Goal: Task Accomplishment & Management: Manage account settings

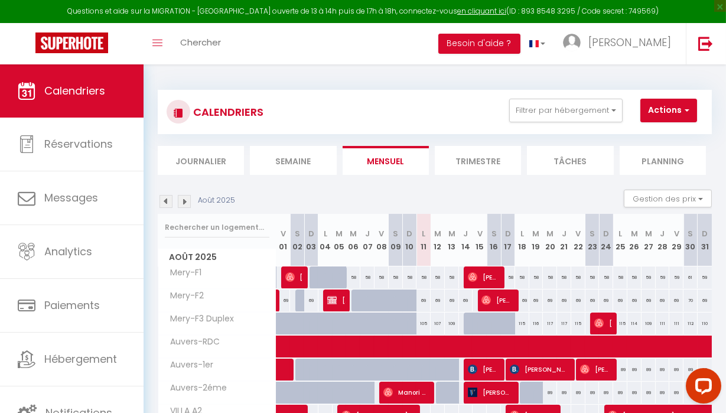
click at [167, 203] on img at bounding box center [165, 201] width 13 height 13
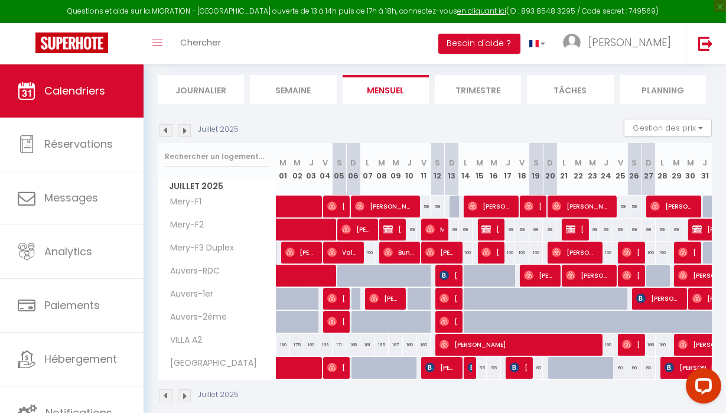
scroll to position [97, 0]
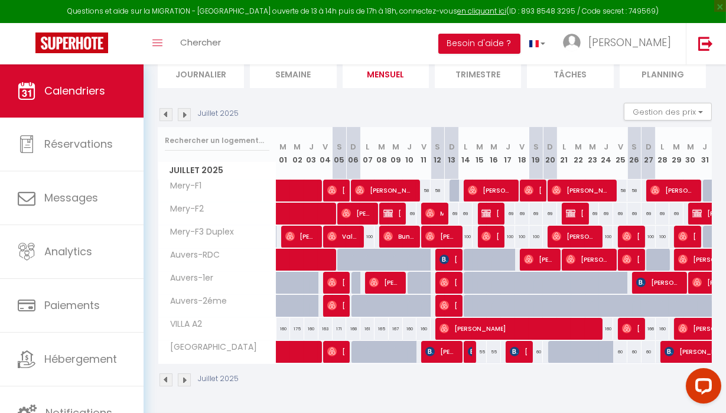
click at [167, 111] on img at bounding box center [165, 114] width 13 height 13
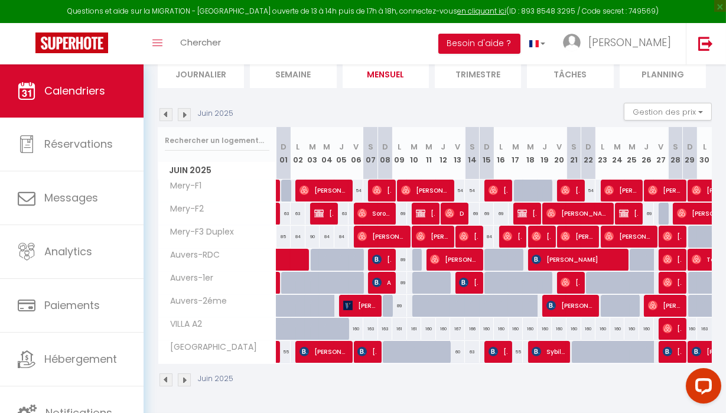
click at [167, 108] on img at bounding box center [165, 114] width 13 height 13
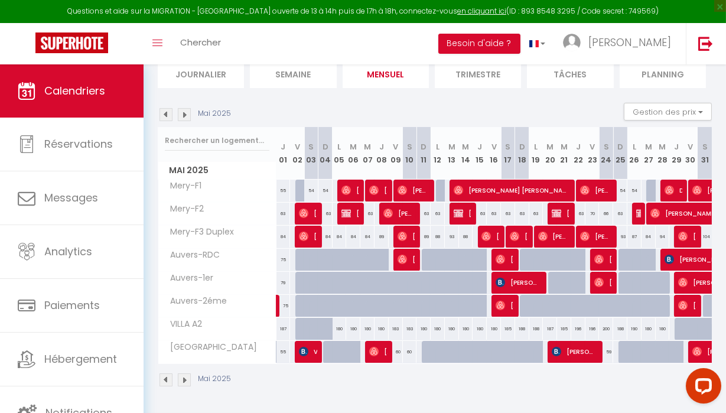
click at [169, 108] on img at bounding box center [165, 114] width 13 height 13
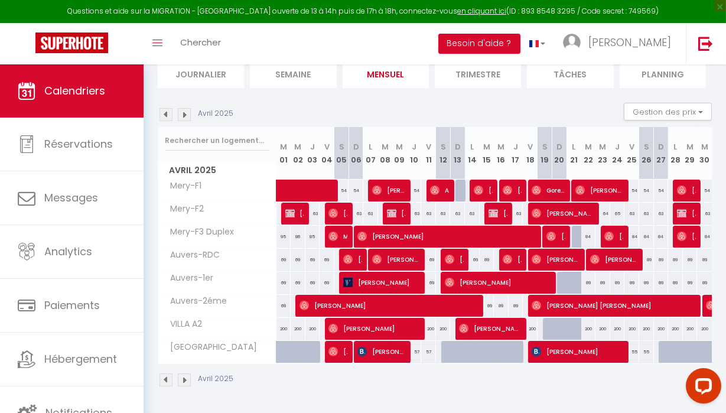
click at [184, 108] on img at bounding box center [184, 114] width 13 height 13
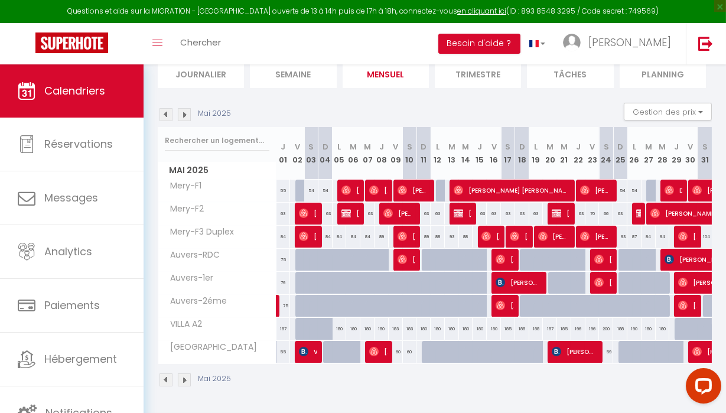
click at [183, 108] on img at bounding box center [184, 114] width 13 height 13
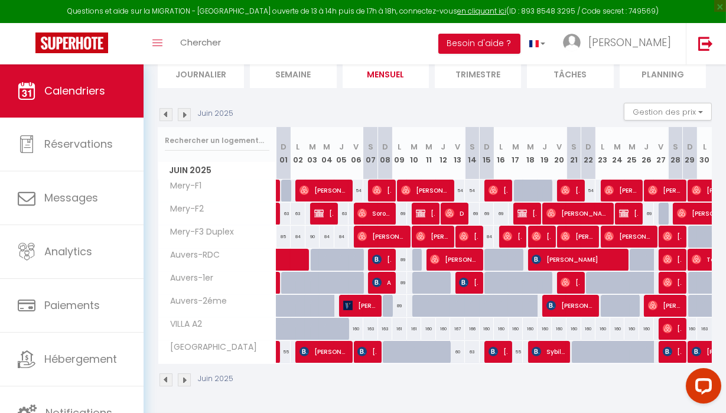
click at [183, 108] on img at bounding box center [184, 114] width 13 height 13
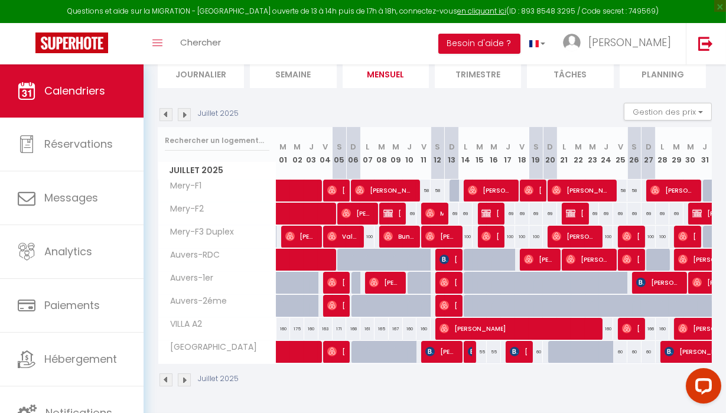
click at [183, 108] on img at bounding box center [184, 114] width 13 height 13
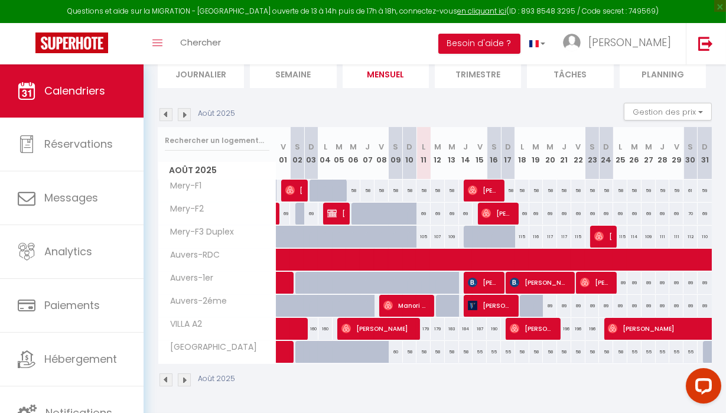
scroll to position [84, 0]
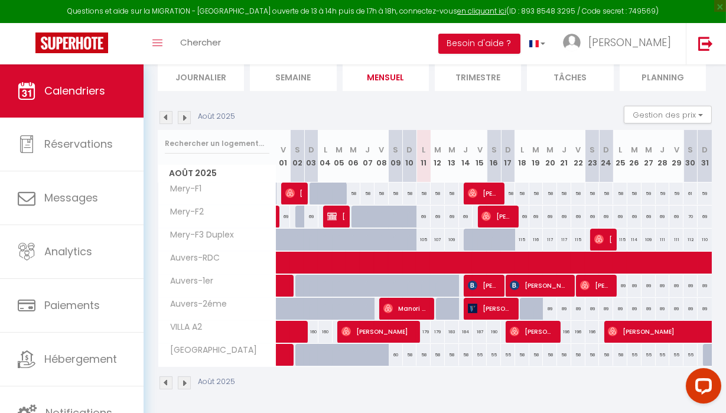
click at [169, 122] on img at bounding box center [165, 117] width 13 height 13
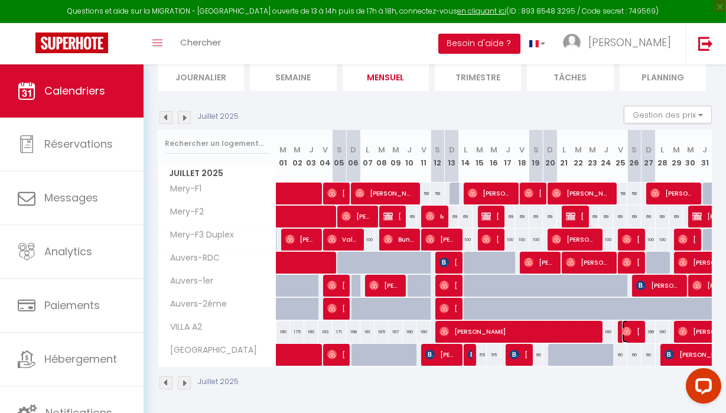
click at [628, 336] on span "[PERSON_NAME]" at bounding box center [631, 331] width 18 height 22
select select "OK"
select select "0"
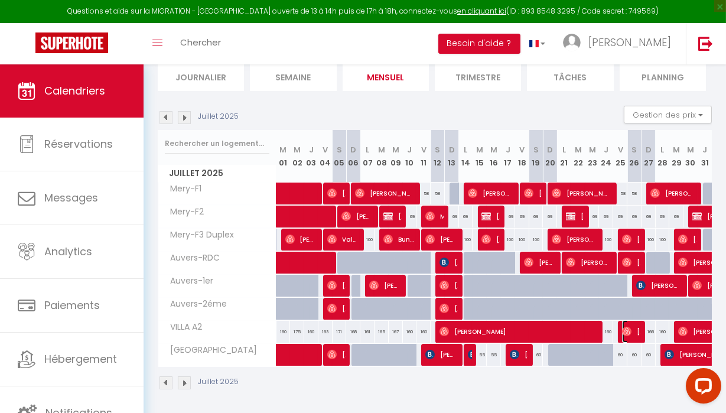
select select "1"
select select
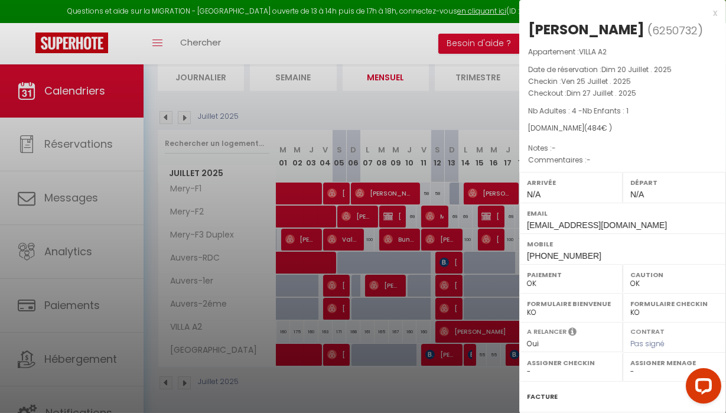
click at [706, 12] on div "x" at bounding box center [618, 13] width 198 height 14
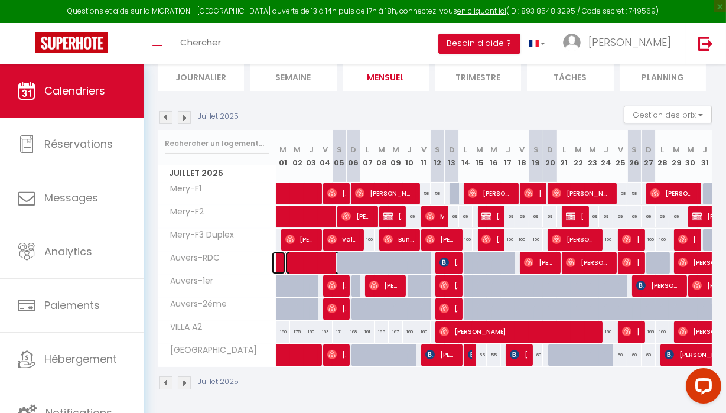
click at [314, 264] on span at bounding box center [339, 263] width 109 height 22
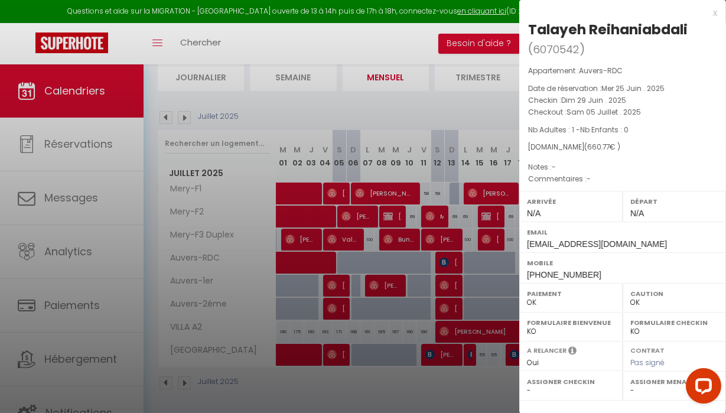
click at [187, 116] on div at bounding box center [363, 206] width 726 height 413
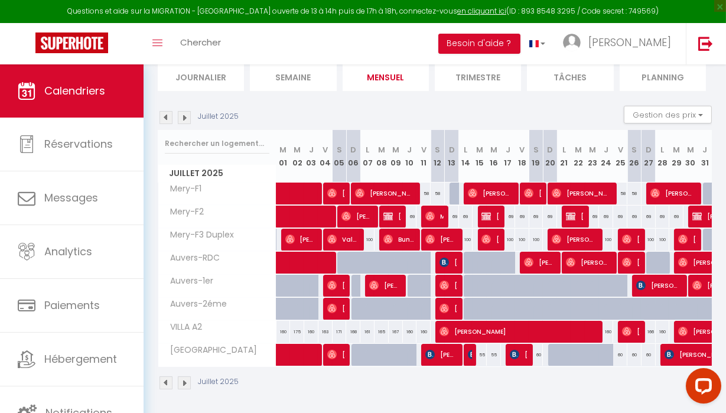
click at [187, 116] on img at bounding box center [184, 117] width 13 height 13
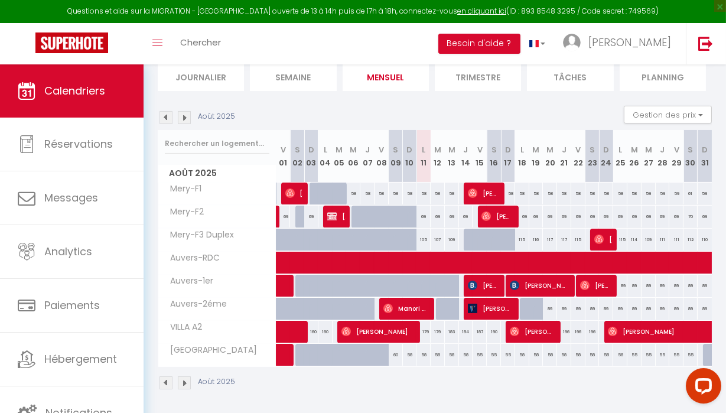
click at [184, 119] on img at bounding box center [184, 117] width 13 height 13
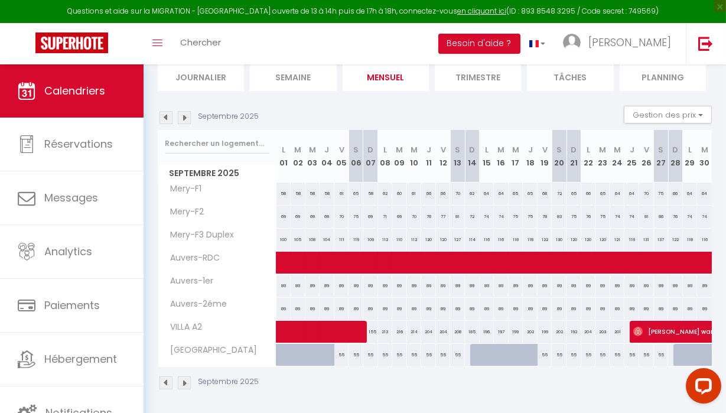
click at [184, 119] on img at bounding box center [184, 117] width 13 height 13
